Goal: Information Seeking & Learning: Understand process/instructions

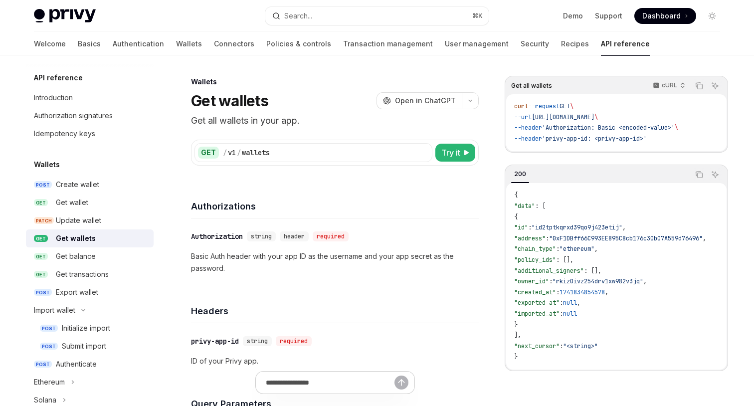
scroll to position [76, 0]
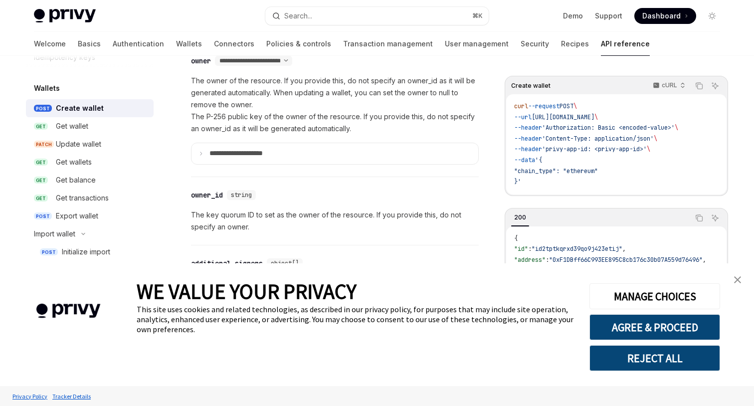
scroll to position [634, 0]
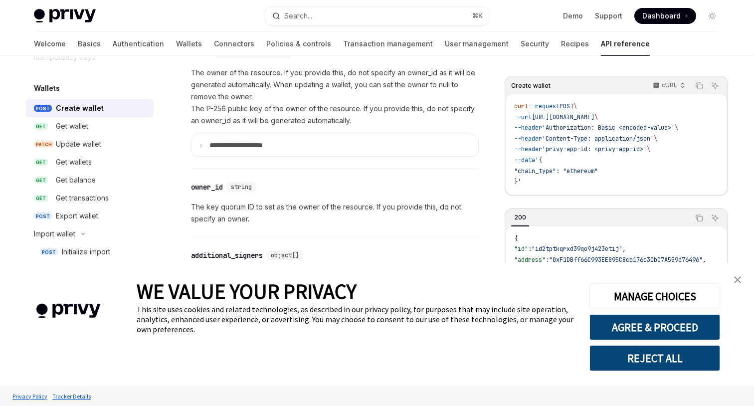
click at [740, 278] on img "close banner" at bounding box center [737, 279] width 7 height 7
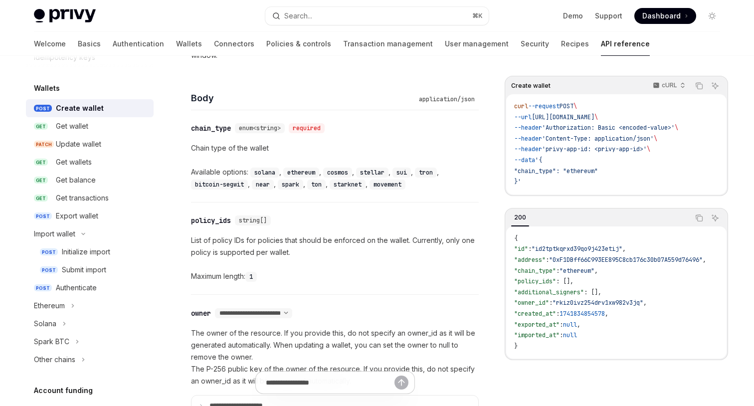
scroll to position [373, 0]
click at [85, 129] on div "Get wallet" at bounding box center [72, 126] width 32 height 12
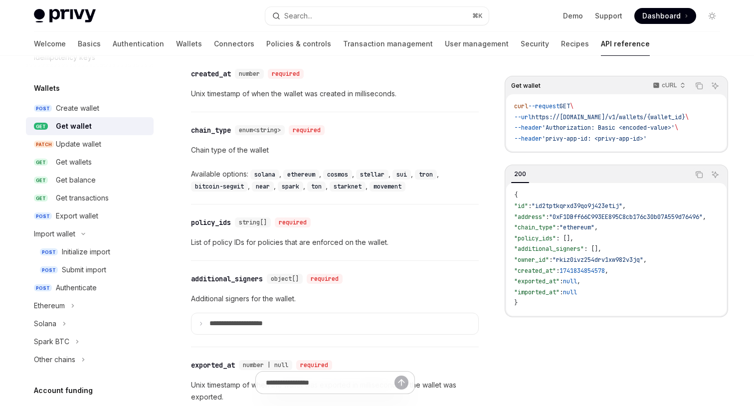
scroll to position [602, 0]
click at [87, 289] on div "Authenticate" at bounding box center [76, 288] width 41 height 12
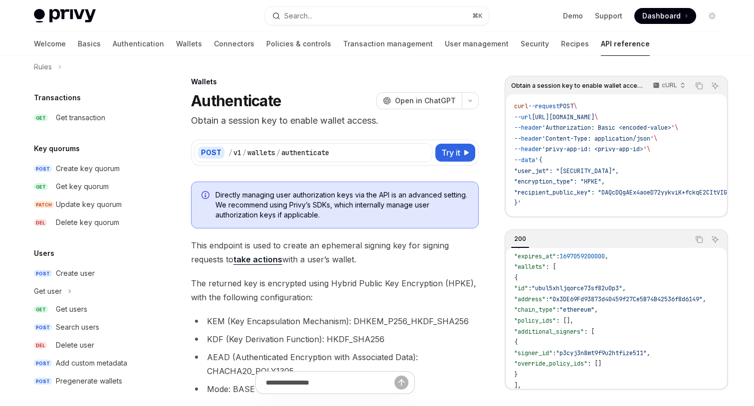
scroll to position [678, 0]
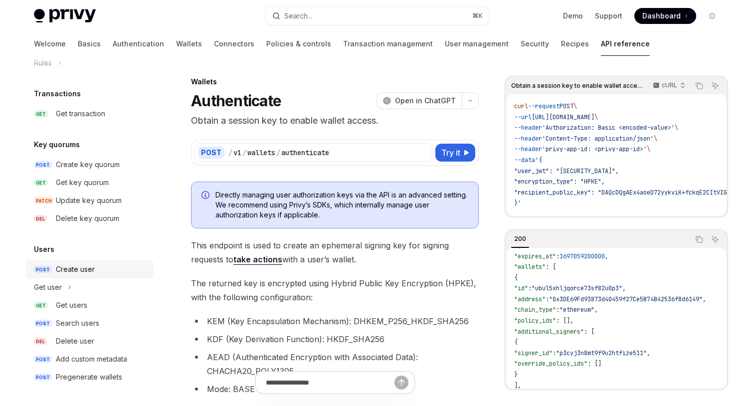
click at [86, 270] on div "Create user" at bounding box center [75, 269] width 39 height 12
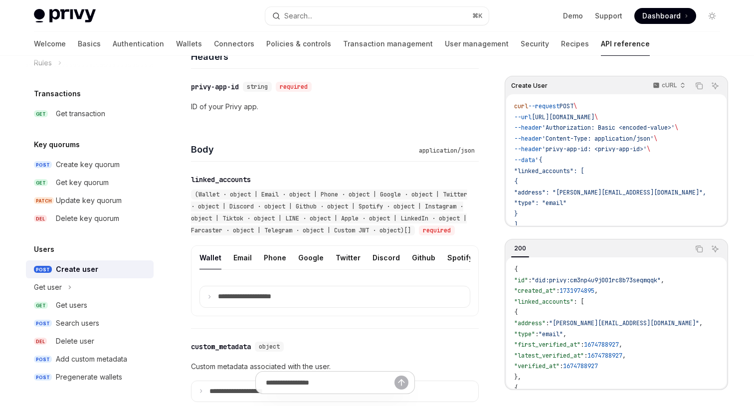
scroll to position [274, 0]
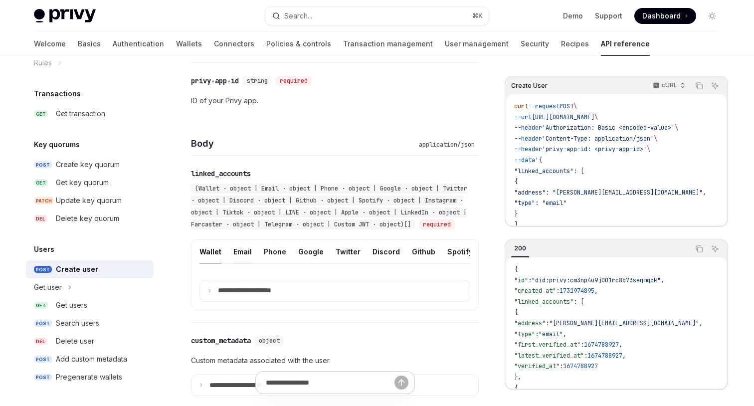
click at [243, 263] on button "Email" at bounding box center [242, 251] width 18 height 23
type textarea "*"
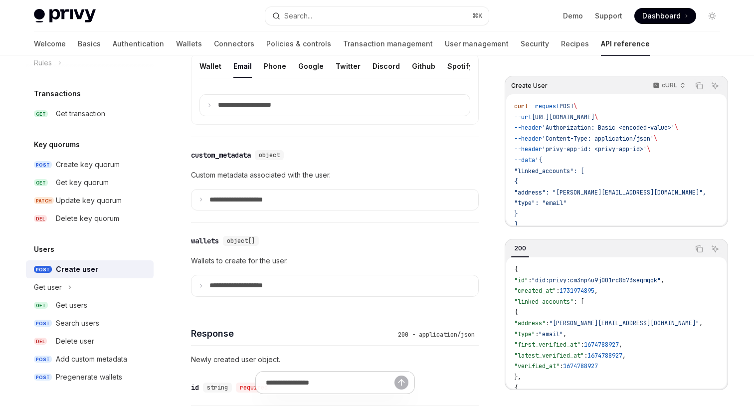
scroll to position [460, 0]
click at [208, 107] on icon at bounding box center [209, 104] width 5 height 5
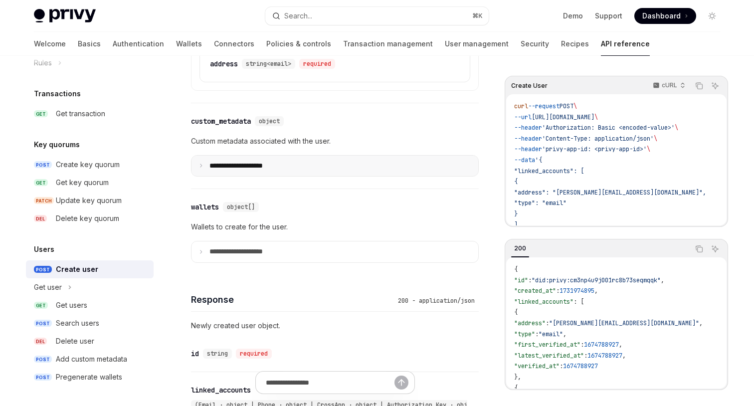
scroll to position [577, 0]
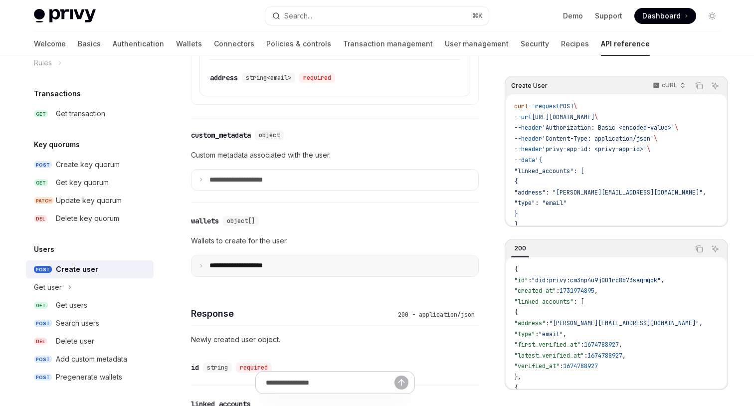
click at [204, 276] on summary "**********" at bounding box center [335, 265] width 287 height 21
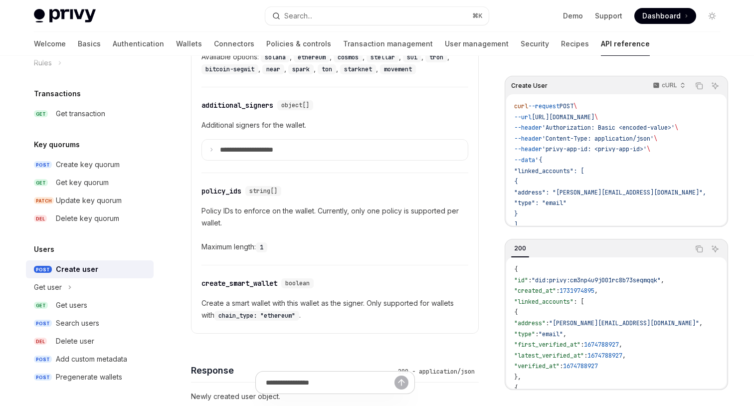
scroll to position [859, 0]
